Goal: Check status: Check status

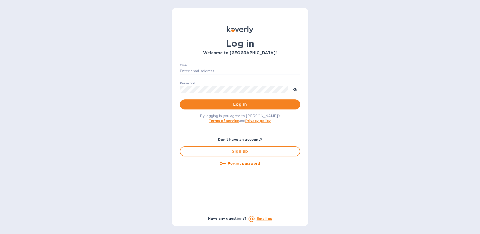
type input "[EMAIL_ADDRESS][DOMAIN_NAME]"
click at [236, 105] on span "Log in" at bounding box center [240, 104] width 112 height 6
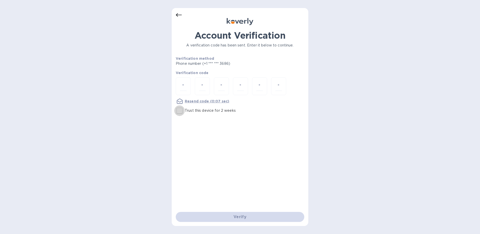
click at [179, 110] on input "Trust this device for 2 weeks" at bounding box center [179, 110] width 11 height 11
checkbox input "true"
click at [182, 88] on input "number" at bounding box center [183, 86] width 7 height 9
type input "9"
type input "4"
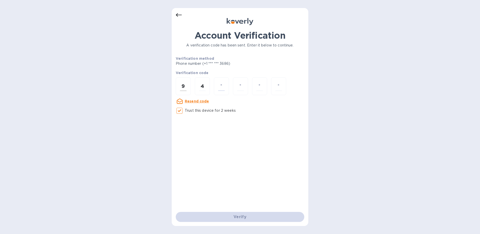
type input "9"
type input "1"
type input "6"
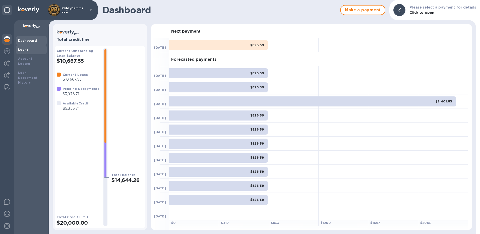
click at [26, 50] on b "Loans" at bounding box center [23, 50] width 11 height 4
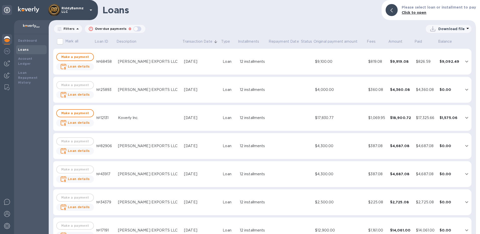
click at [463, 116] on icon "expand row" at bounding box center [466, 118] width 6 height 6
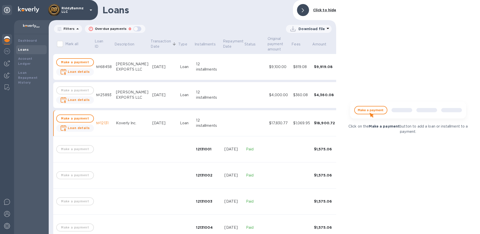
click at [27, 49] on b "Loans" at bounding box center [23, 50] width 11 height 4
